Goal: Task Accomplishment & Management: Use online tool/utility

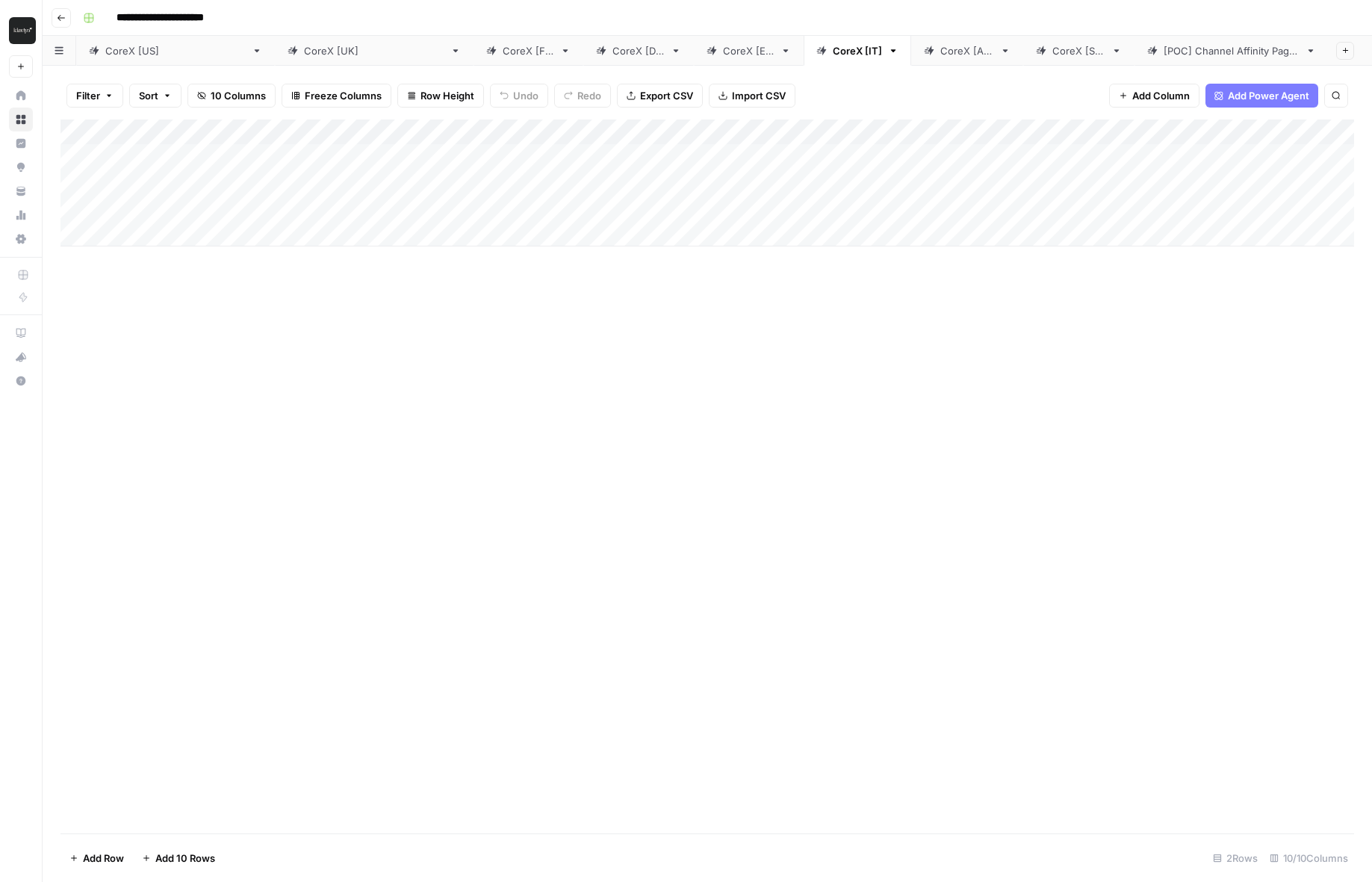
click at [503, 47] on div "CoreX [FR]" at bounding box center [528, 51] width 51 height 15
click at [1035, 165] on div "Add Column" at bounding box center [707, 183] width 1293 height 127
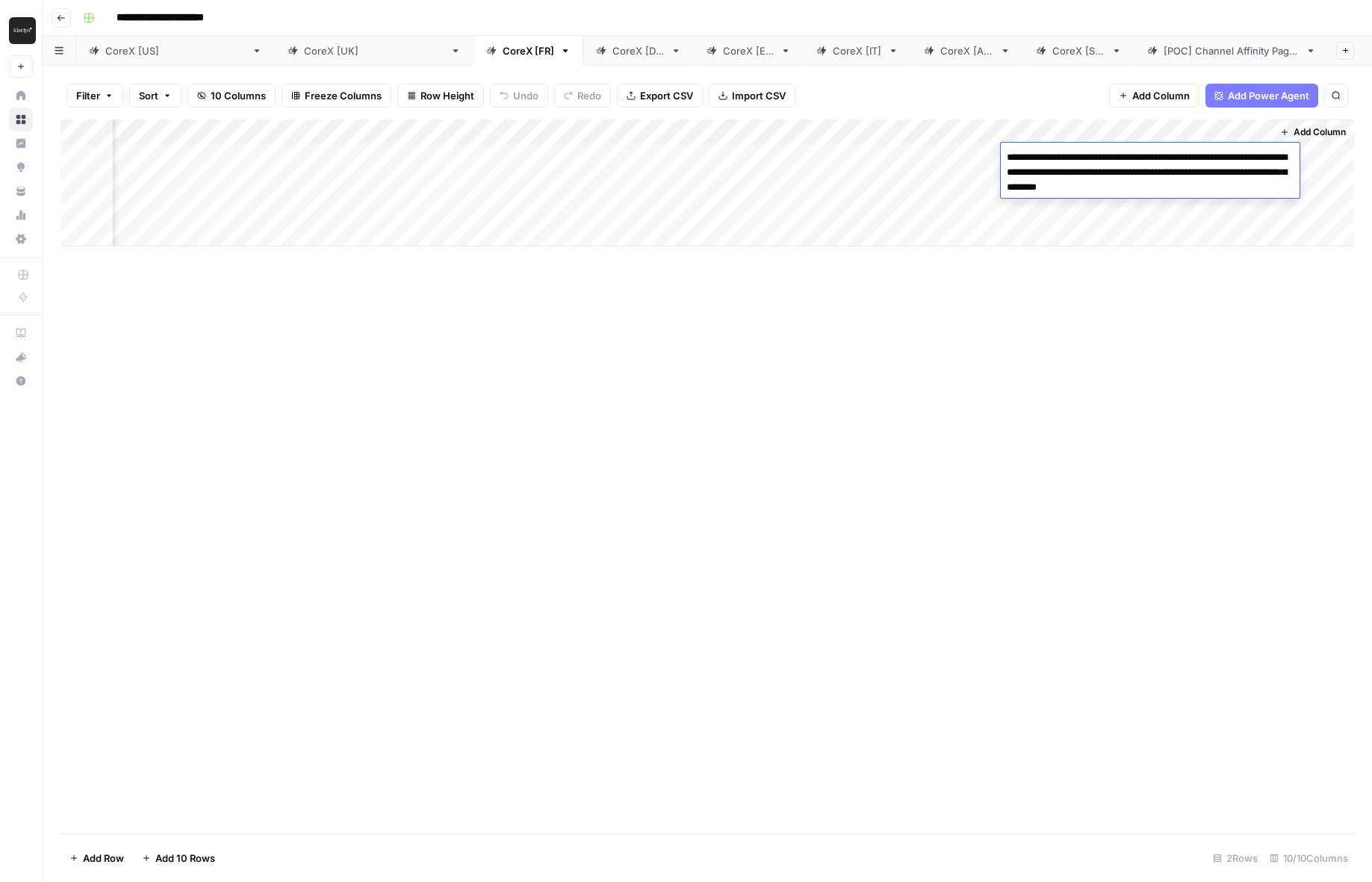
click at [1015, 327] on div "Add Column" at bounding box center [707, 476] width 1293 height 714
click at [1049, 203] on div "Add Column" at bounding box center [707, 183] width 1293 height 127
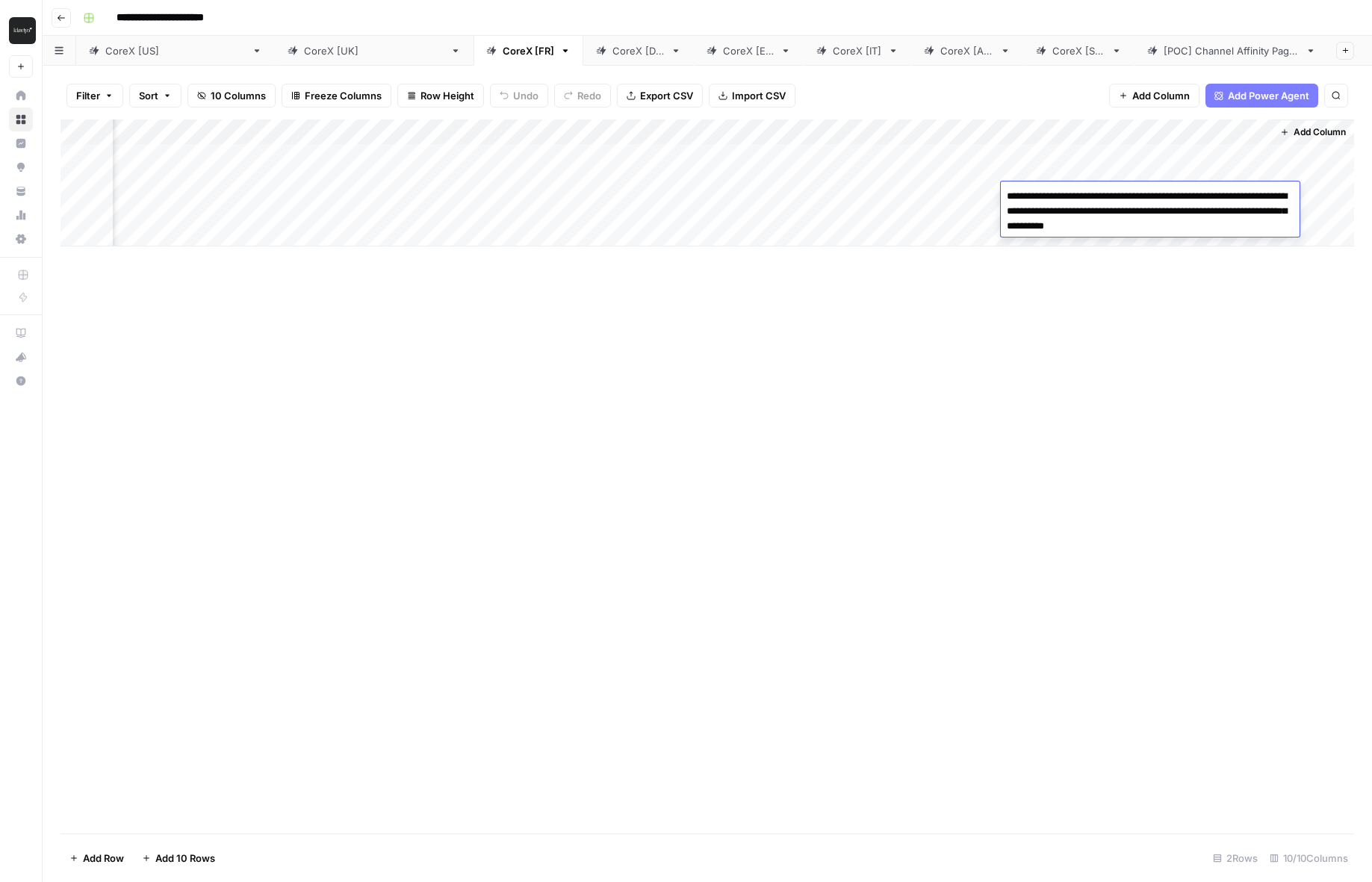
click at [1038, 317] on div "Add Column" at bounding box center [707, 476] width 1293 height 714
